Goal: Task Accomplishment & Management: Manage account settings

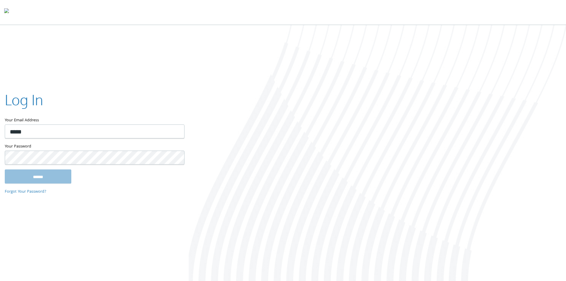
type input "**********"
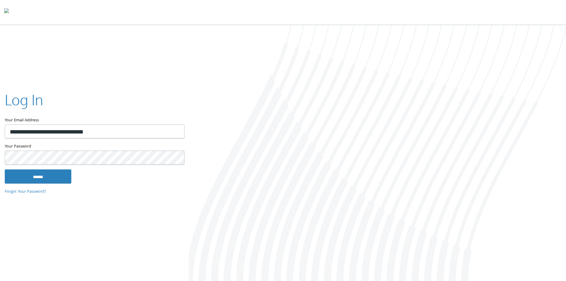
click at [5, 169] on input "******" at bounding box center [38, 176] width 67 height 14
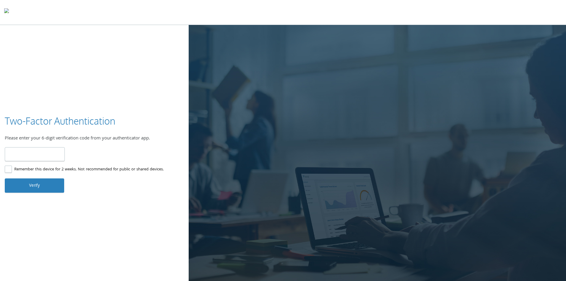
type input "******"
